Goal: Transaction & Acquisition: Purchase product/service

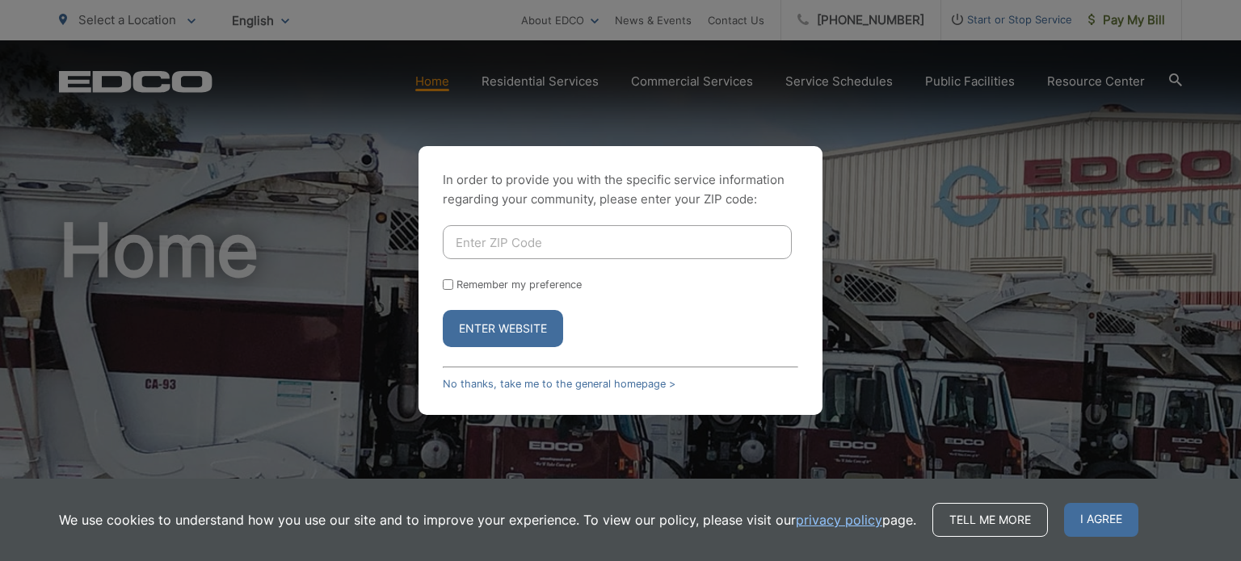
click at [634, 236] on input "Enter ZIP Code" at bounding box center [617, 242] width 349 height 34
type input "92028"
click at [543, 334] on button "Enter Website" at bounding box center [503, 328] width 120 height 37
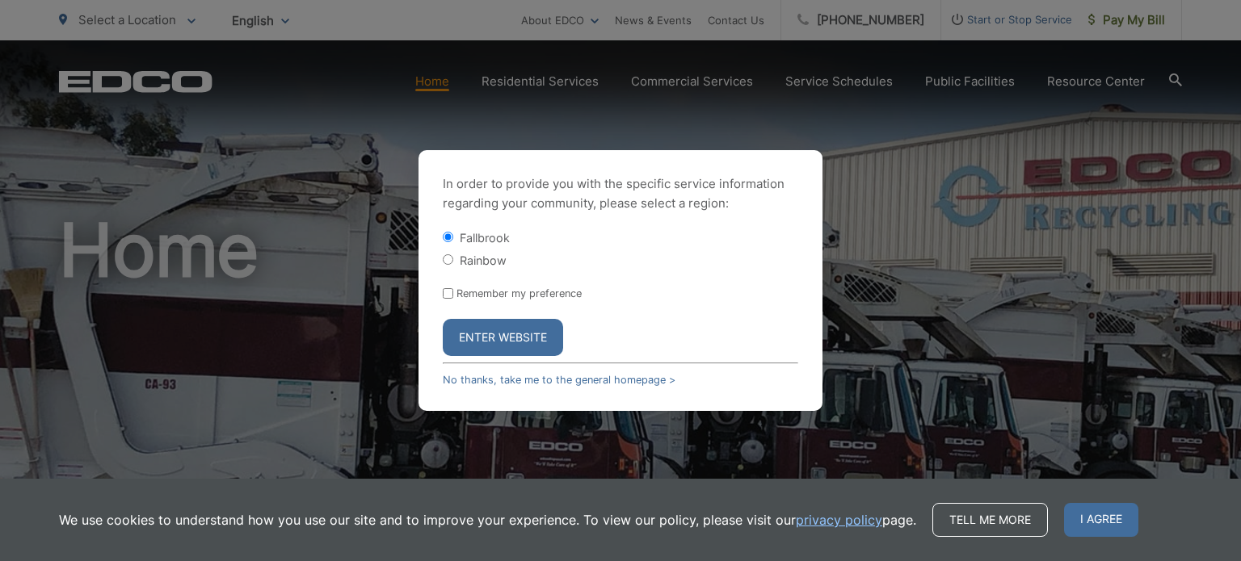
click at [535, 338] on button "Enter Website" at bounding box center [503, 337] width 120 height 37
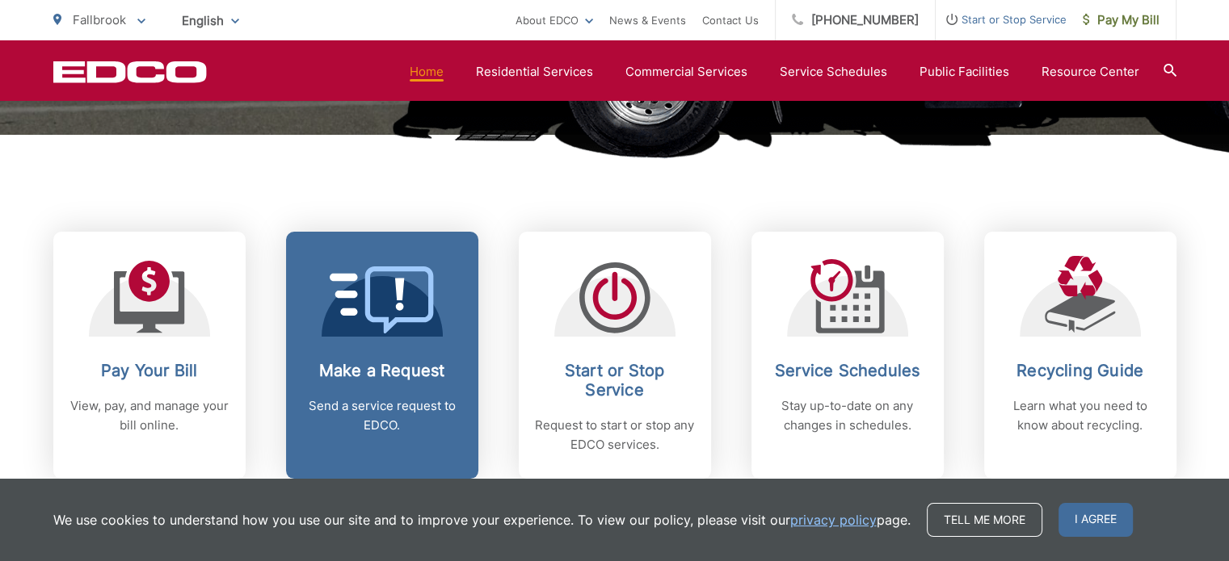
scroll to position [565, 0]
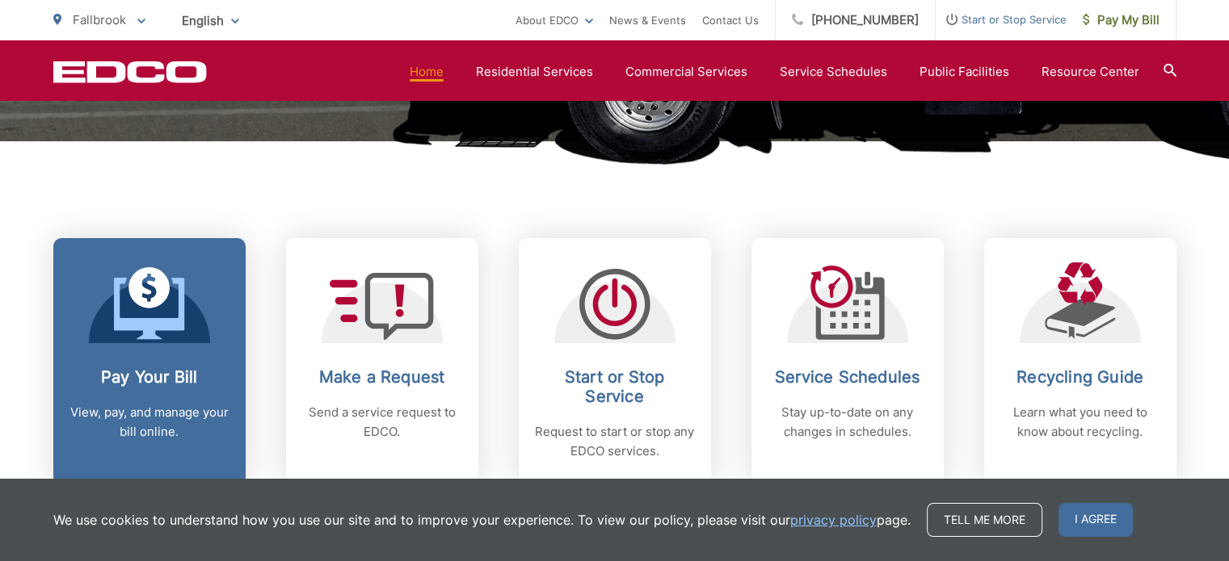
click at [152, 402] on div "Pay Your Bill View, pay, and manage your bill online." at bounding box center [149, 405] width 160 height 74
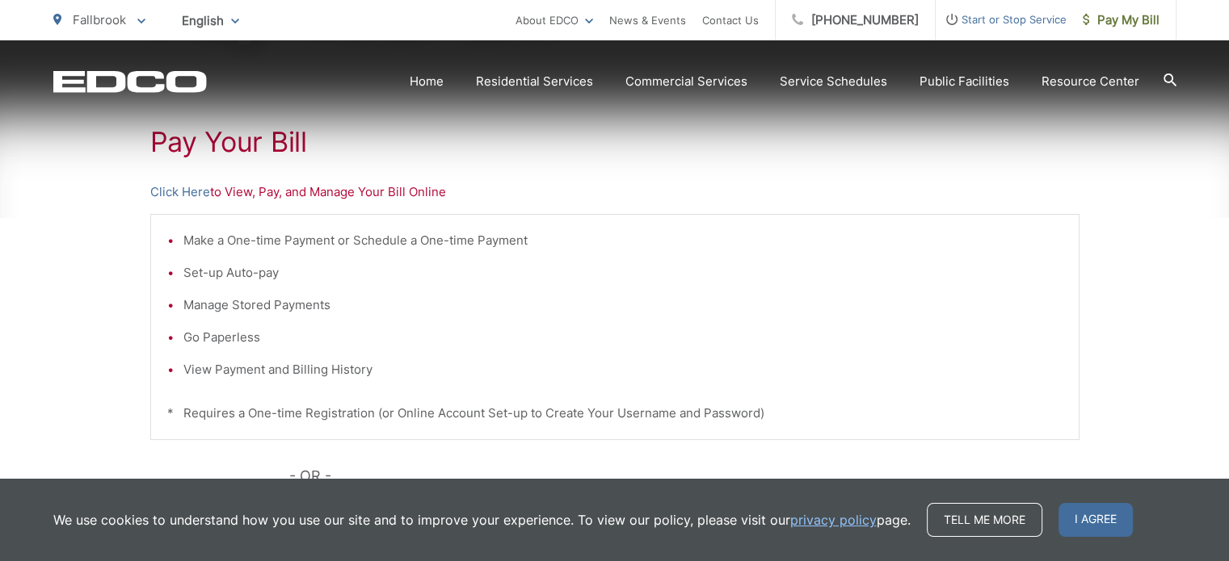
scroll to position [323, 0]
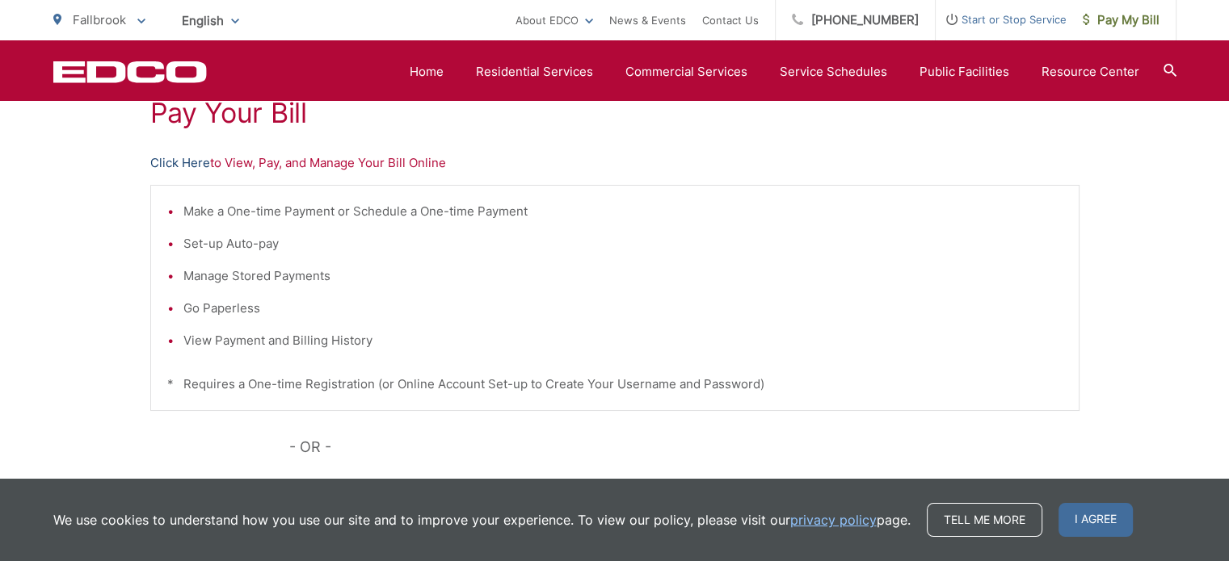
click at [195, 153] on link "Click Here" at bounding box center [180, 162] width 60 height 19
